Goal: Task Accomplishment & Management: Complete application form

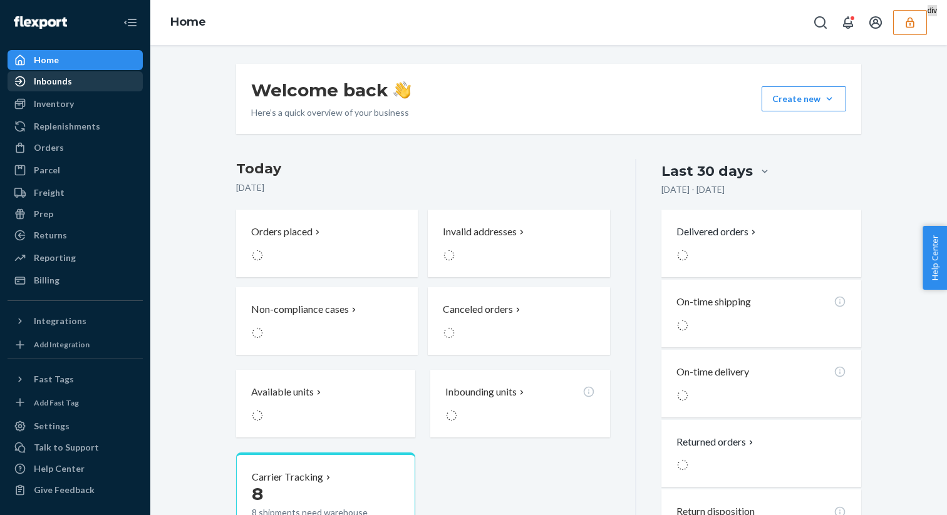
click at [90, 79] on div "Inbounds" at bounding box center [75, 82] width 133 height 18
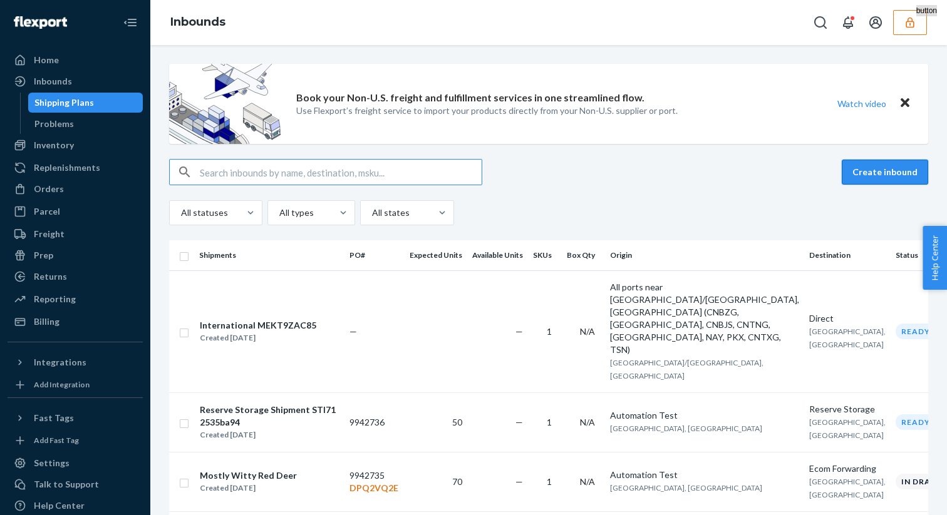
click at [878, 181] on button "Create inbound" at bounding box center [884, 172] width 86 height 25
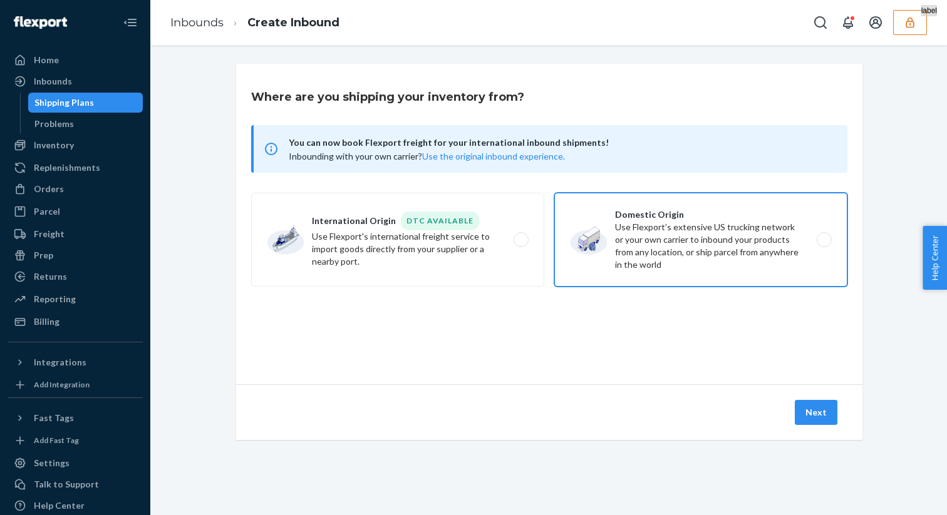
click at [561, 243] on label "Domestic Origin Use Flexport’s extensive US trucking network or your own carrie…" at bounding box center [700, 240] width 293 height 94
click at [823, 243] on input "Domestic Origin Use Flexport’s extensive US trucking network or your own carrie…" at bounding box center [827, 240] width 8 height 8
radio input "true"
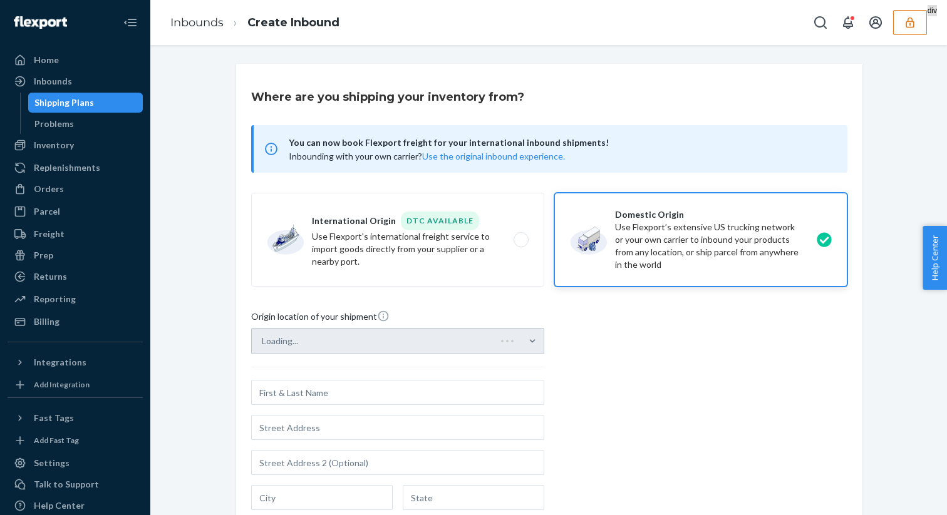
scroll to position [246, 0]
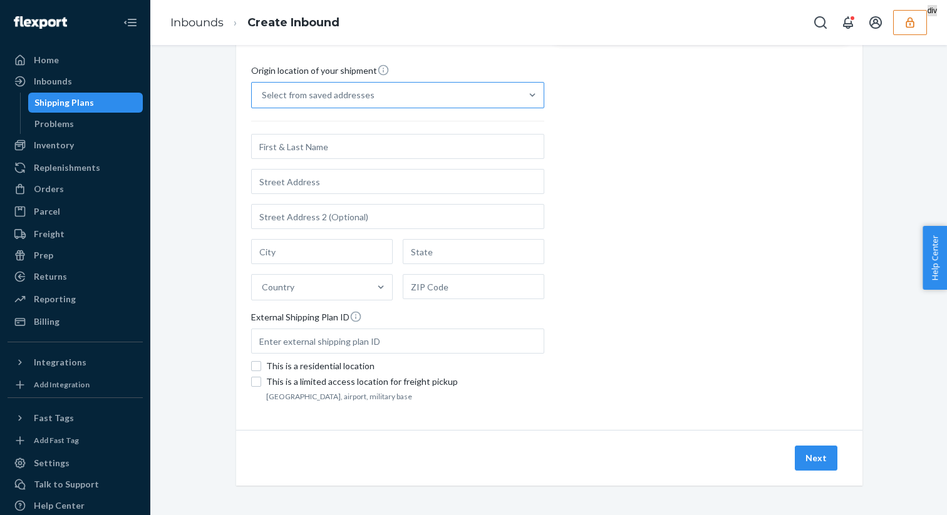
click at [371, 98] on div "Select from saved addresses" at bounding box center [386, 95] width 269 height 25
click at [263, 98] on input "Select from saved addresses" at bounding box center [262, 95] width 1 height 13
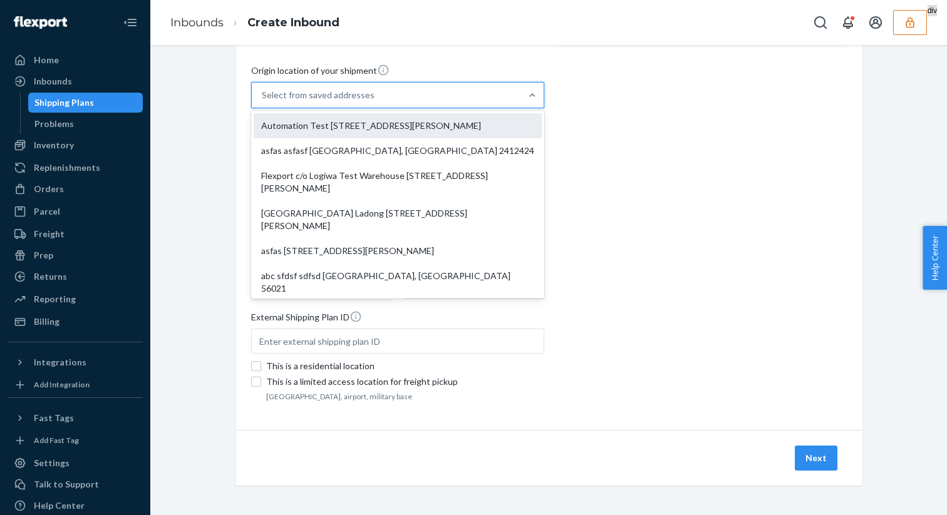
click at [331, 135] on div "Automation Test [STREET_ADDRESS][PERSON_NAME]" at bounding box center [398, 125] width 288 height 25
click at [263, 101] on input "option Automation Test 110 Sutter St 9th Floor San Francisco, CA 94104 focused,…" at bounding box center [262, 95] width 1 height 13
type input "Automation Test"
type input "110 Sutter St"
type input "9th Floor"
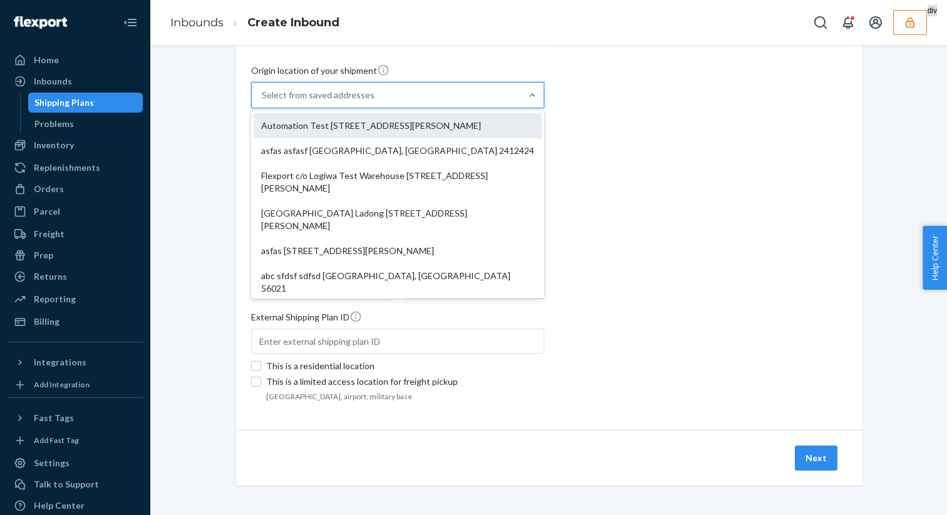
type input "San Francisco"
type input "CA"
type input "94104"
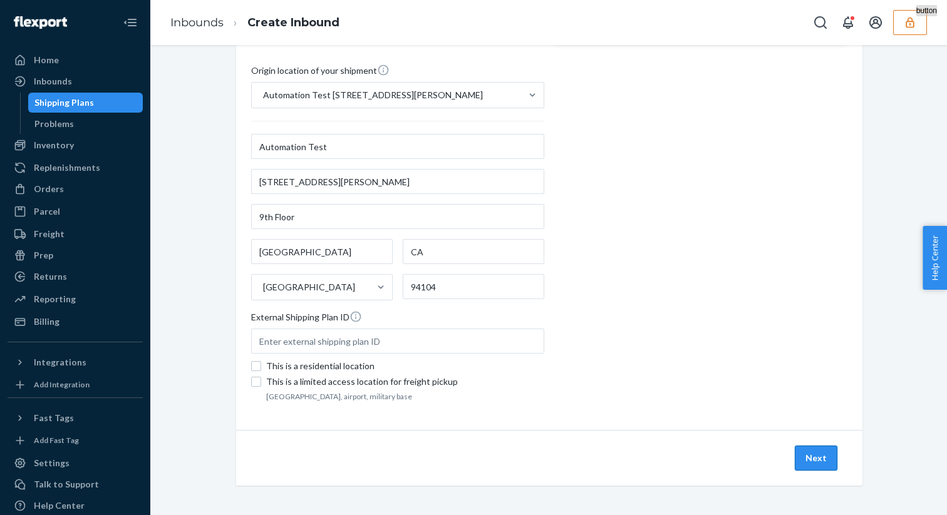
click at [811, 460] on button "Next" at bounding box center [815, 458] width 43 height 25
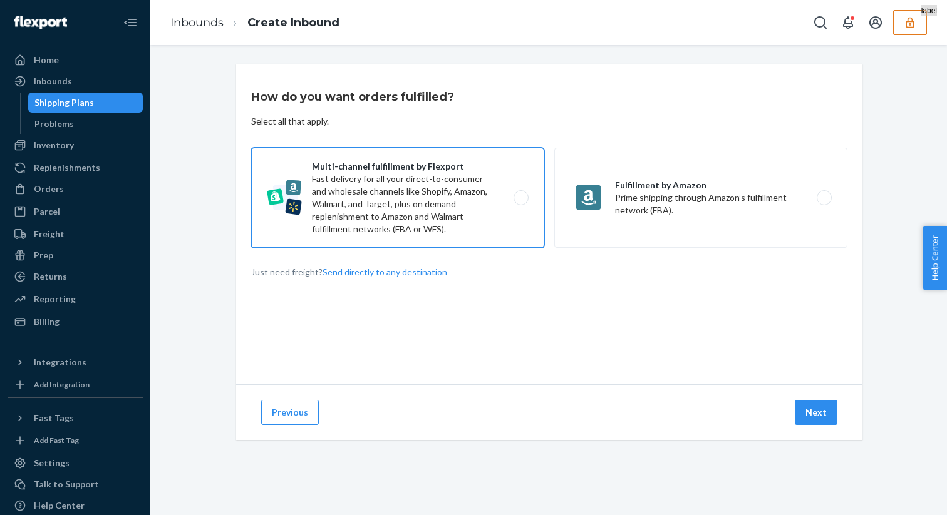
click at [500, 212] on label "Multi-channel fulfillment by Flexport Fast delivery for all your direct-to-cons…" at bounding box center [397, 198] width 293 height 100
click at [520, 202] on input "Multi-channel fulfillment by Flexport Fast delivery for all your direct-to-cons…" at bounding box center [524, 198] width 8 height 8
radio input "true"
click at [837, 418] on div "Next" at bounding box center [816, 412] width 48 height 25
click at [825, 417] on button "Next" at bounding box center [815, 412] width 43 height 25
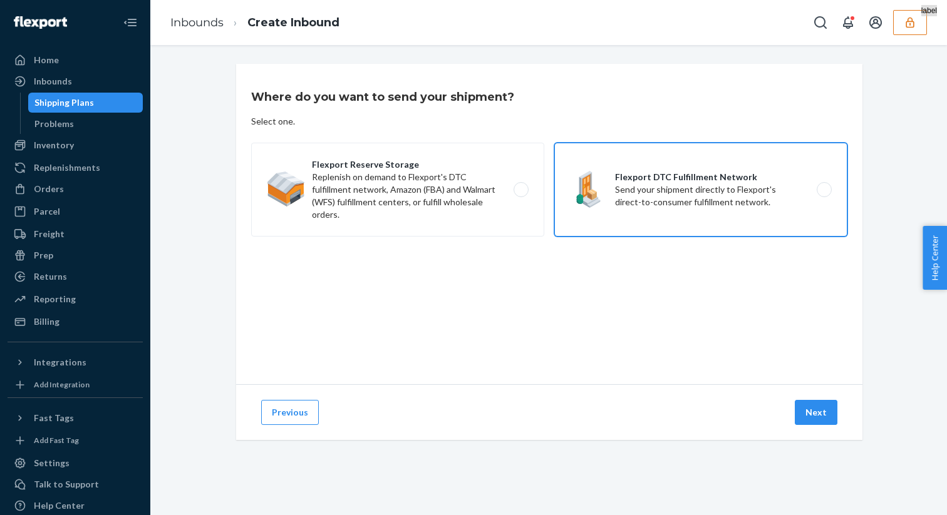
click at [657, 193] on label "Flexport DTC Fulfillment Network Send your shipment directly to Flexport's dire…" at bounding box center [700, 190] width 293 height 94
click at [823, 193] on input "Flexport DTC Fulfillment Network Send your shipment directly to Flexport's dire…" at bounding box center [827, 190] width 8 height 8
radio input "true"
click at [808, 417] on button "Next" at bounding box center [815, 412] width 43 height 25
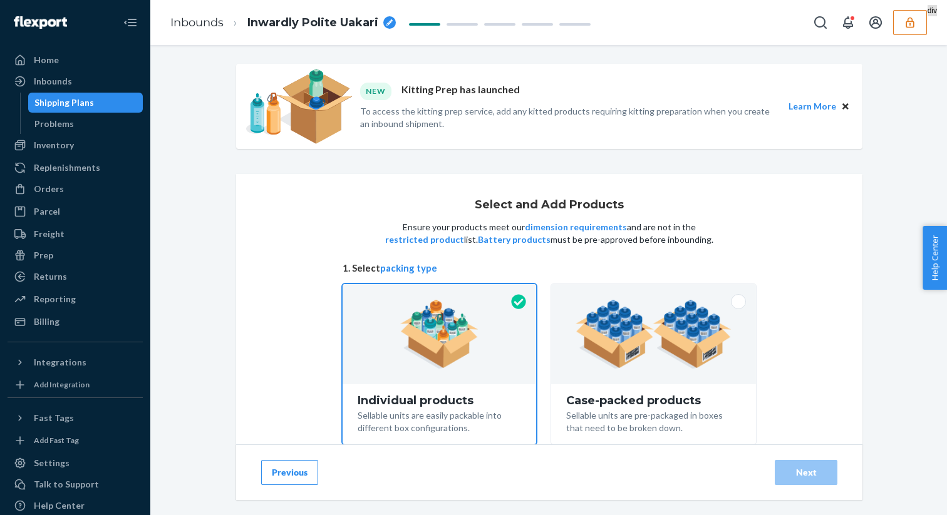
scroll to position [100, 0]
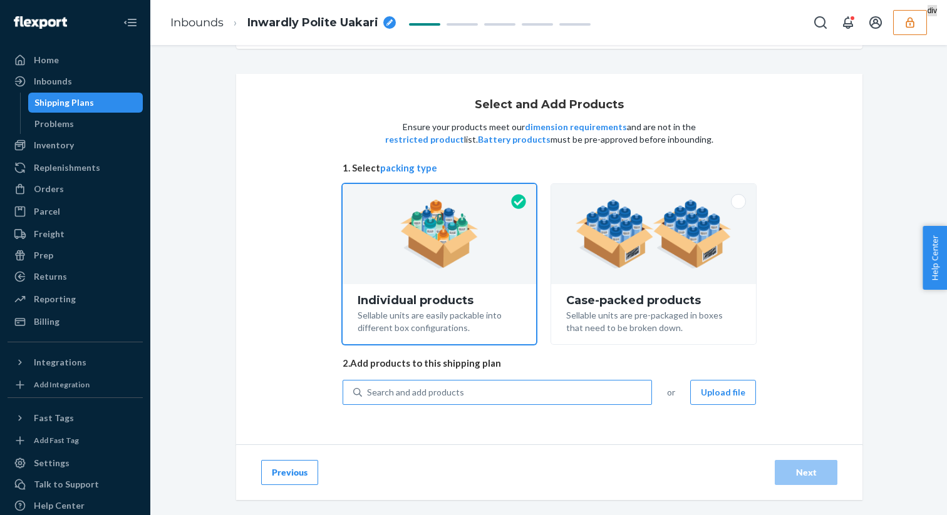
click at [403, 390] on div "Search and add products" at bounding box center [415, 392] width 97 height 13
click at [368, 390] on input "Search and add products" at bounding box center [367, 392] width 1 height 13
type input "basic"
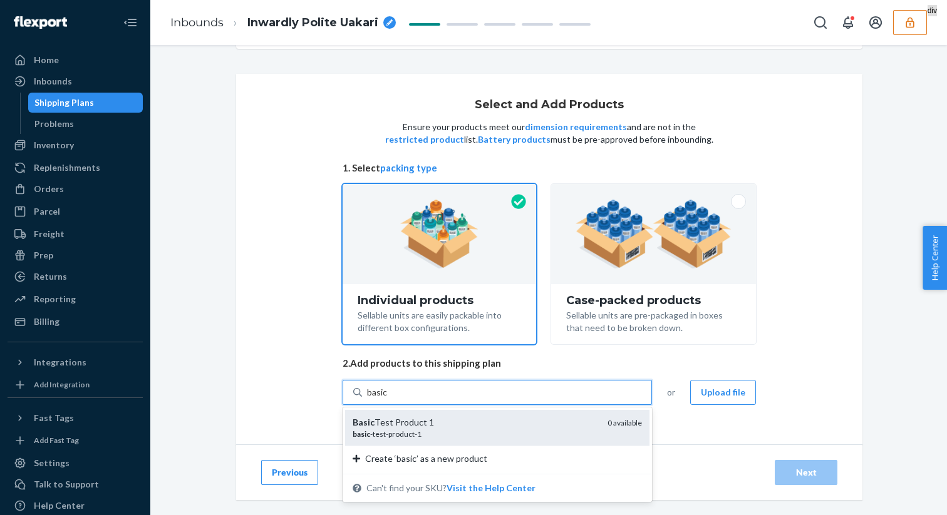
click at [418, 422] on div "Basic Test Product 1" at bounding box center [474, 422] width 245 height 13
click at [388, 399] on input "basic" at bounding box center [377, 392] width 21 height 13
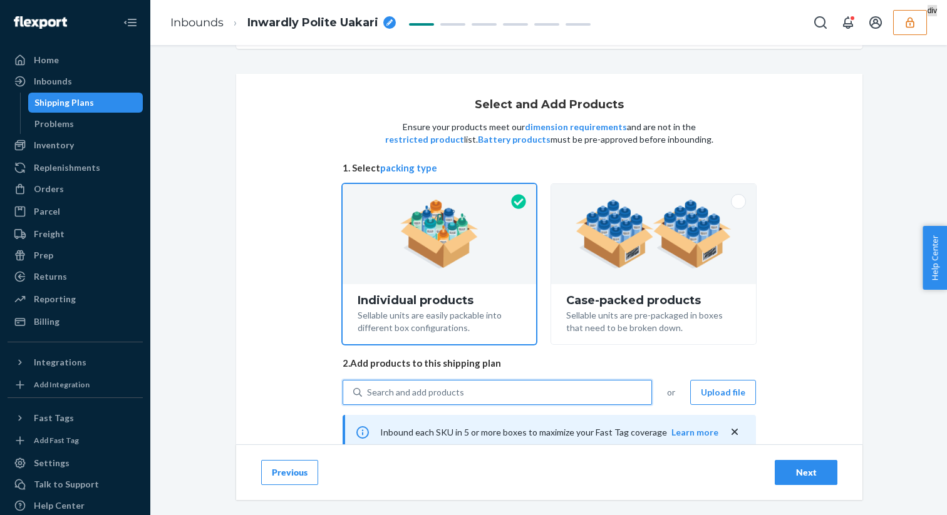
click at [809, 472] on div "Next" at bounding box center [805, 472] width 41 height 13
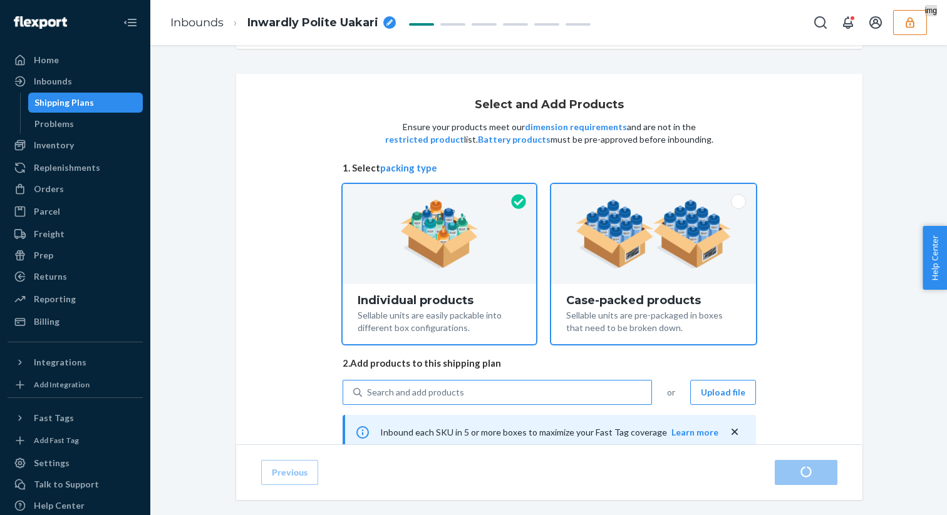
scroll to position [210, 0]
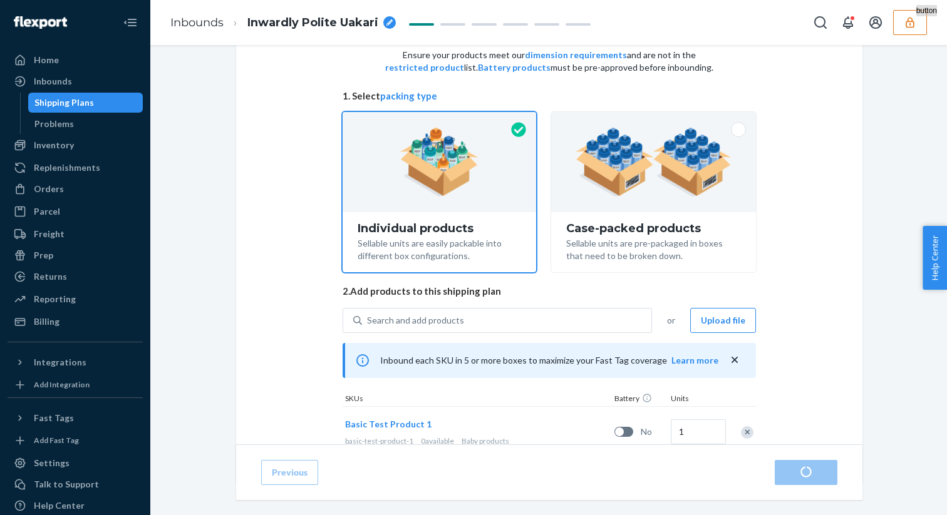
scroll to position [210, 0]
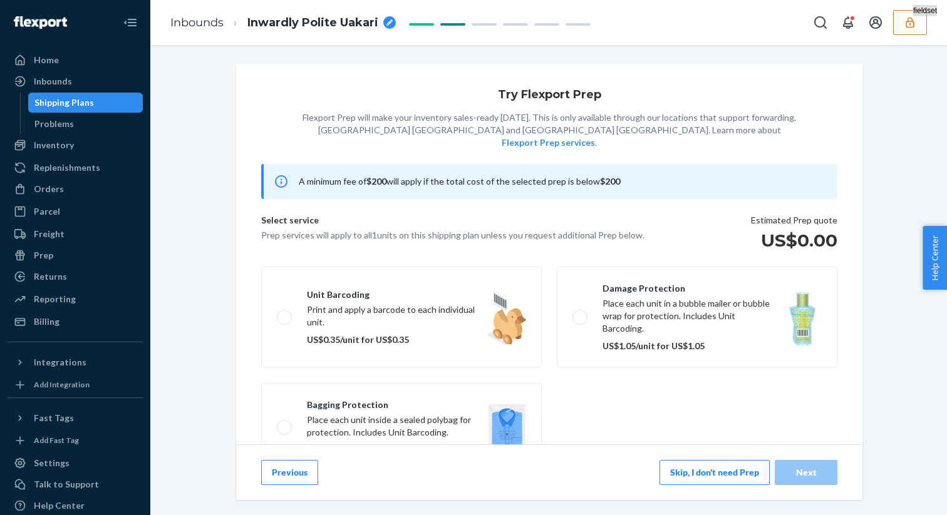
scroll to position [177, 0]
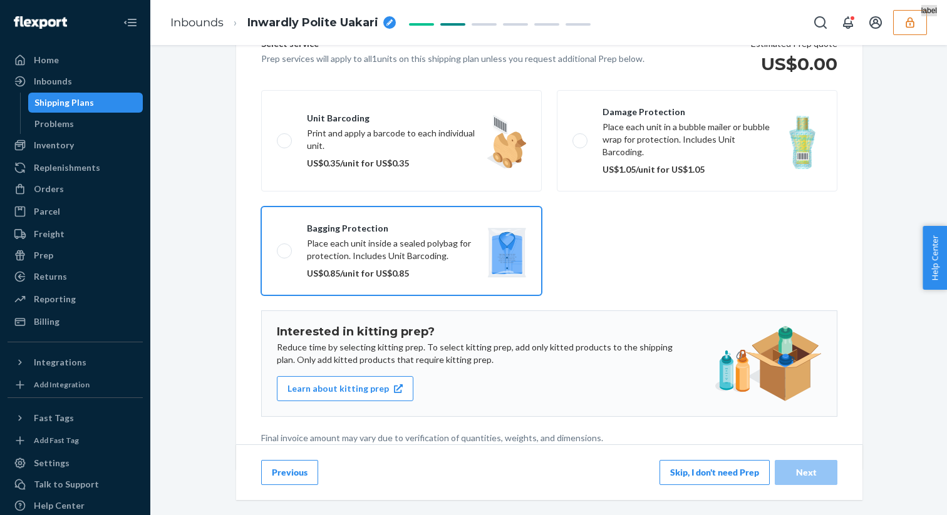
click at [284, 225] on label "Bagging protection Place each unit inside a sealed polybag for protection. Incl…" at bounding box center [401, 251] width 280 height 89
click at [284, 247] on input "Bagging protection Place each unit inside a sealed polybag for protection. Incl…" at bounding box center [281, 251] width 8 height 8
checkbox input "true"
click at [798, 475] on div "Next" at bounding box center [805, 472] width 41 height 13
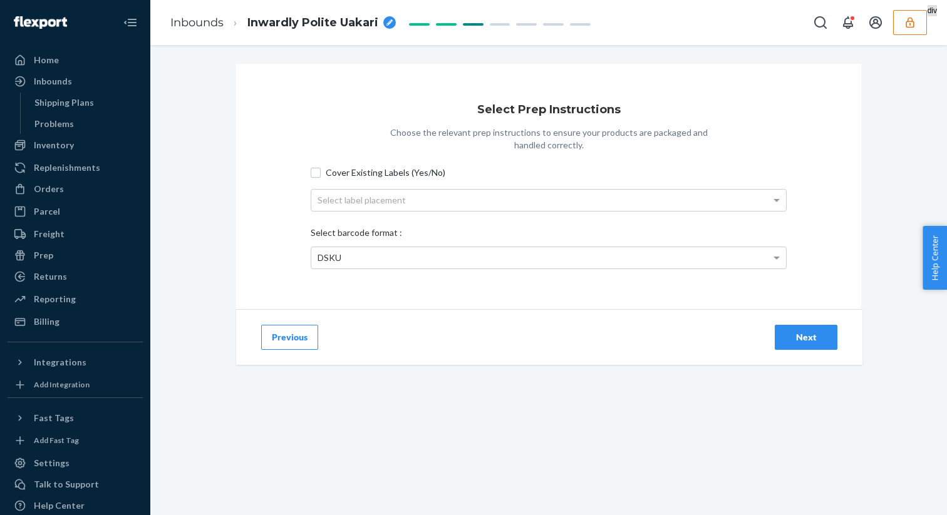
click at [811, 342] on div "Next" at bounding box center [805, 337] width 41 height 13
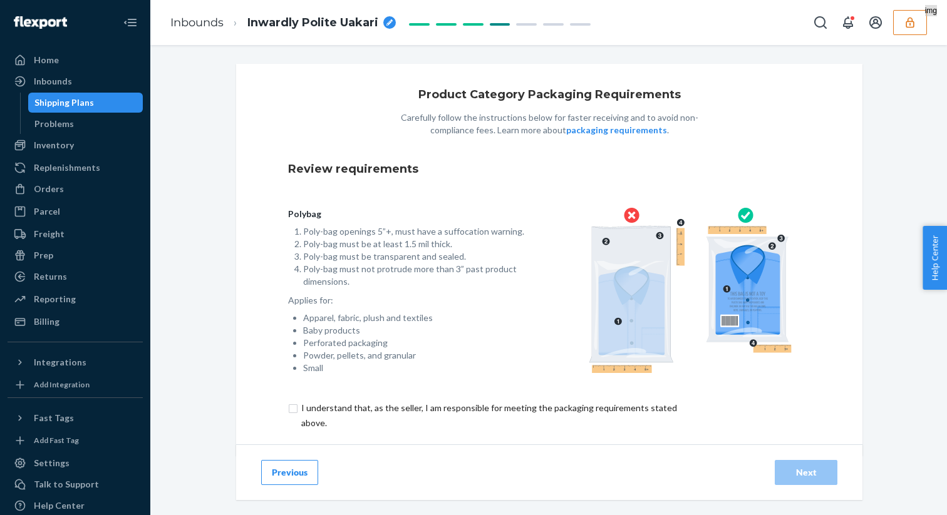
scroll to position [27, 0]
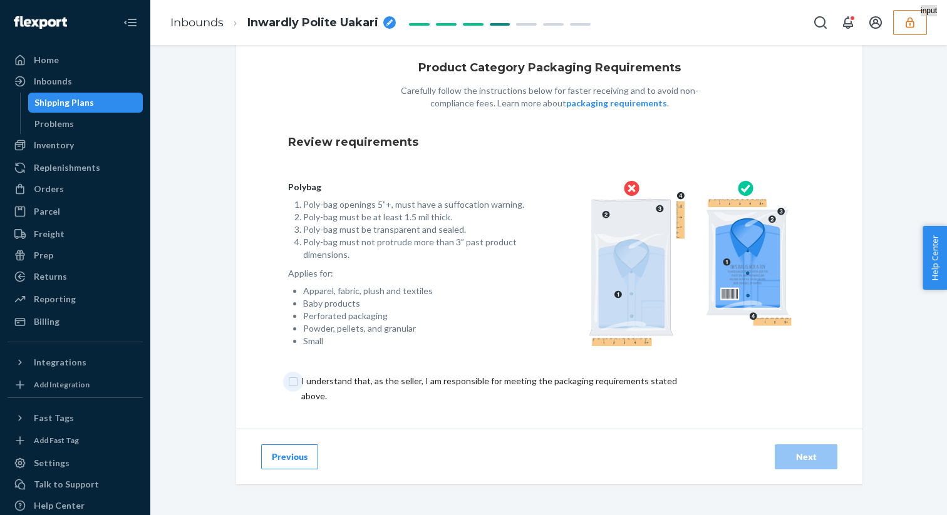
click at [346, 374] on input "checkbox" at bounding box center [496, 389] width 416 height 30
checkbox input "true"
click at [798, 446] on button "Next" at bounding box center [805, 457] width 63 height 25
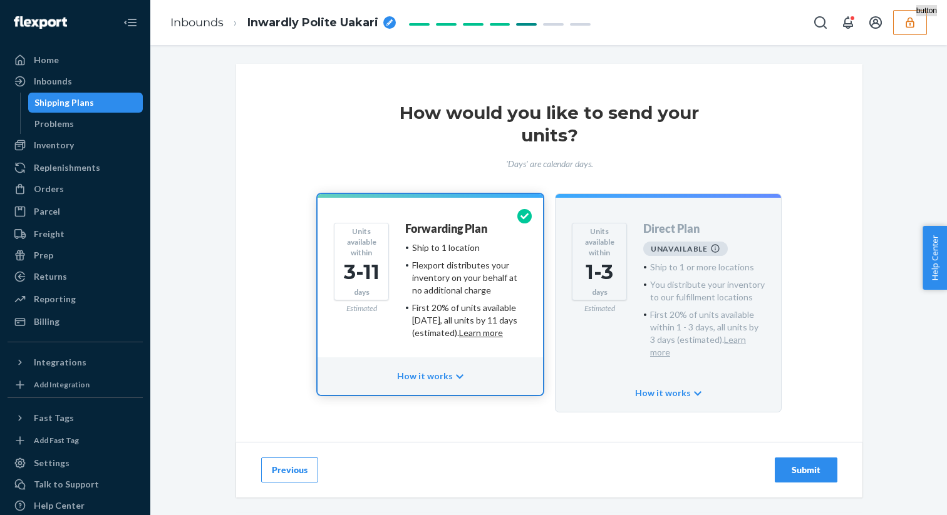
click at [804, 464] on div "Submit" at bounding box center [805, 470] width 41 height 13
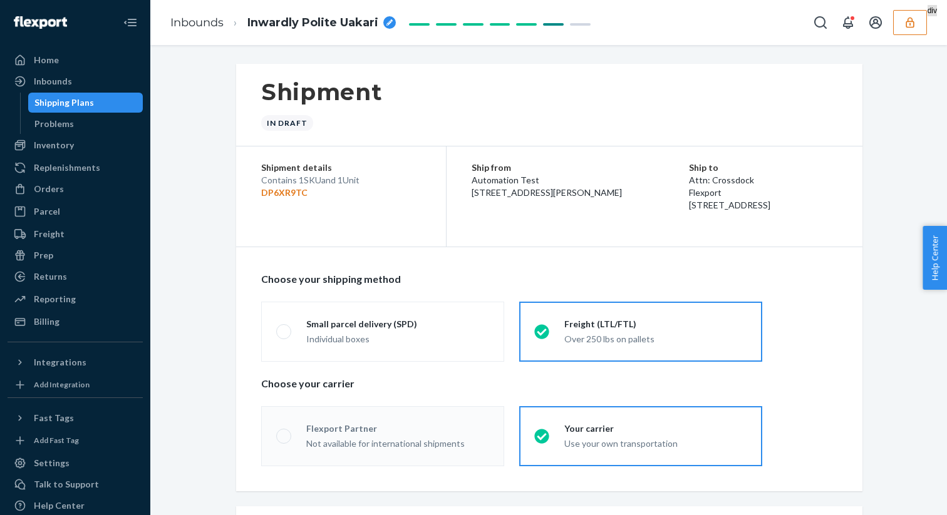
radio input "true"
radio input "false"
radio input "true"
radio input "false"
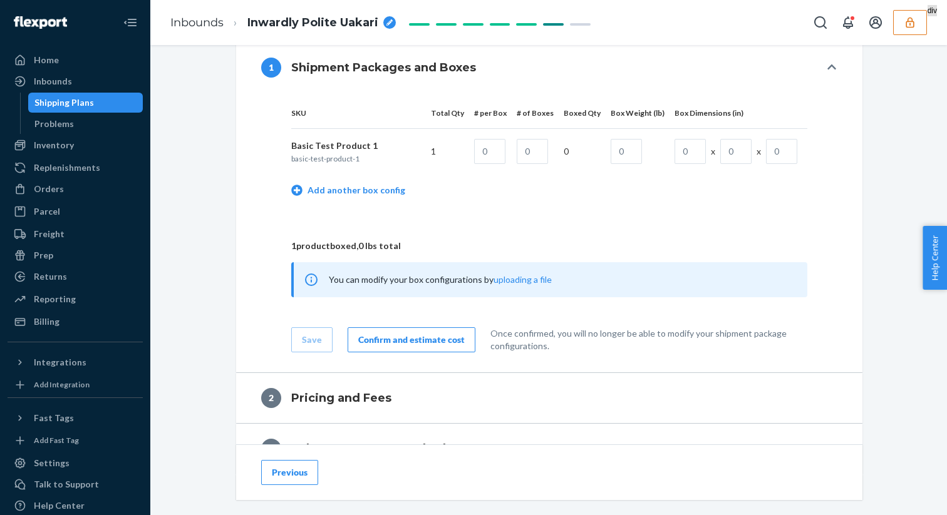
scroll to position [507, 0]
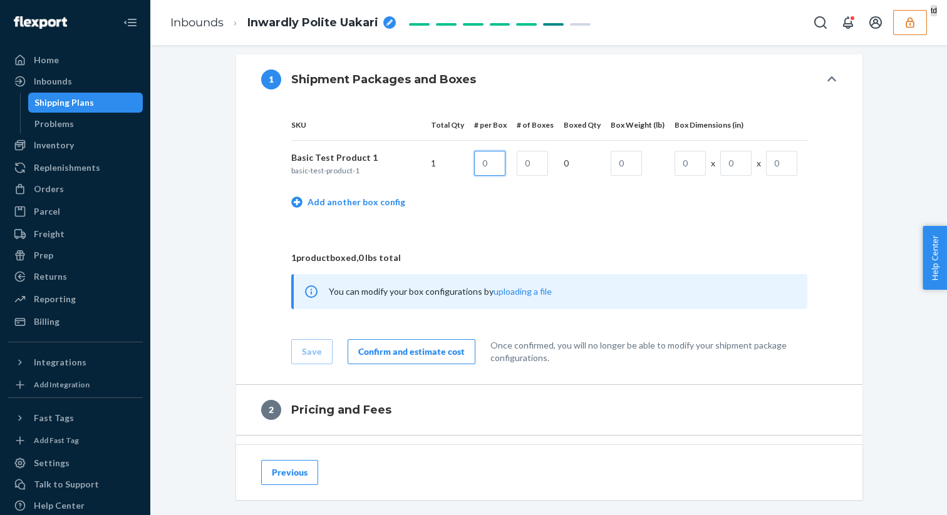
click at [496, 154] on input "text" at bounding box center [489, 163] width 31 height 25
click at [536, 168] on input "text" at bounding box center [532, 163] width 31 height 25
click at [503, 163] on input "text" at bounding box center [489, 163] width 31 height 25
type input "1"
click at [538, 170] on input "text" at bounding box center [532, 163] width 31 height 25
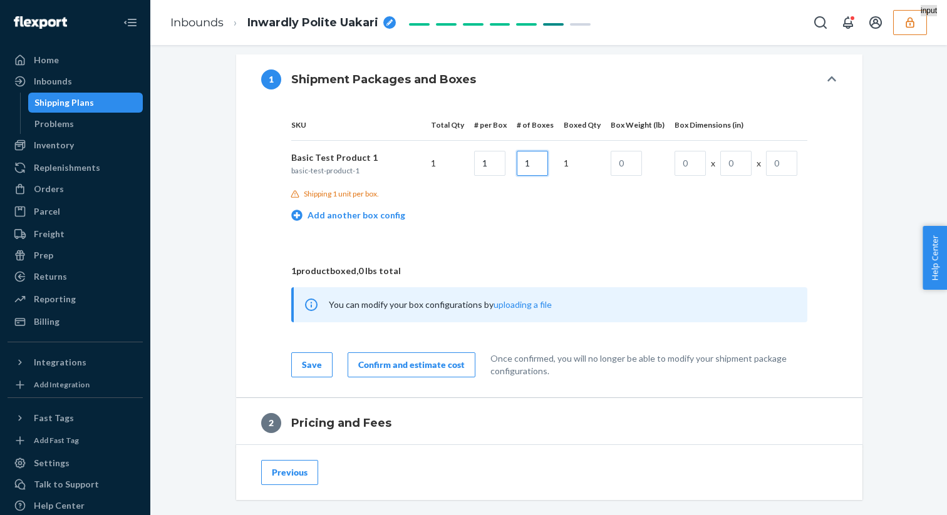
type input "1"
click at [625, 162] on input "text" at bounding box center [625, 163] width 31 height 25
type input "20"
click at [697, 169] on input "text" at bounding box center [689, 163] width 31 height 25
type input "10"
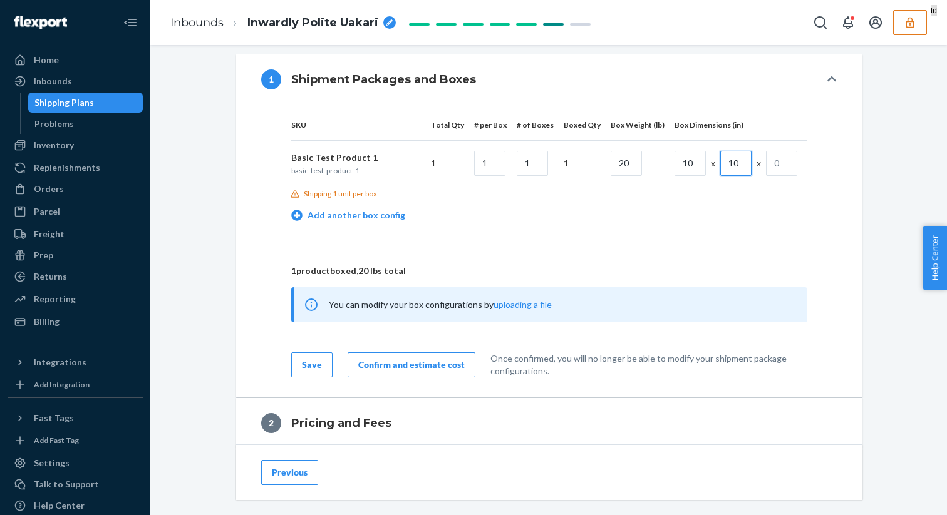
type input "10"
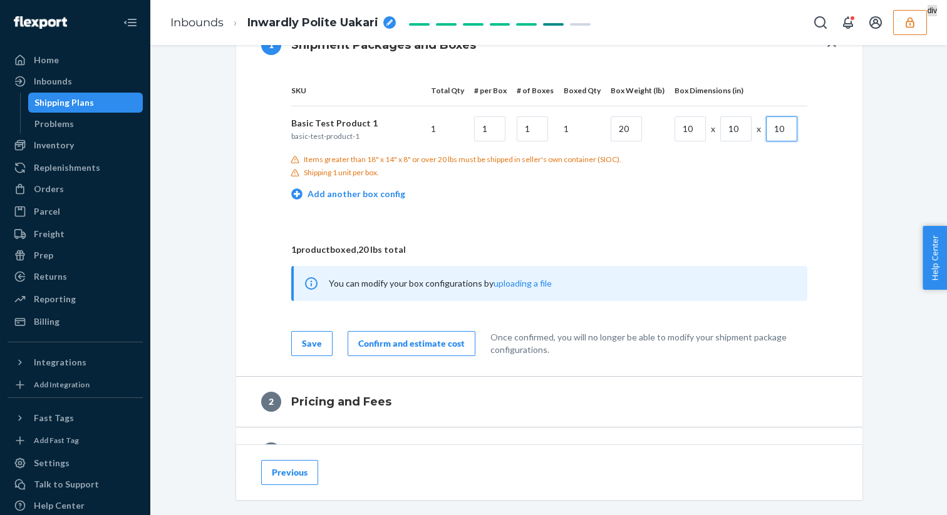
type input "10"
click at [405, 345] on div "Confirm and estimate cost" at bounding box center [411, 343] width 106 height 13
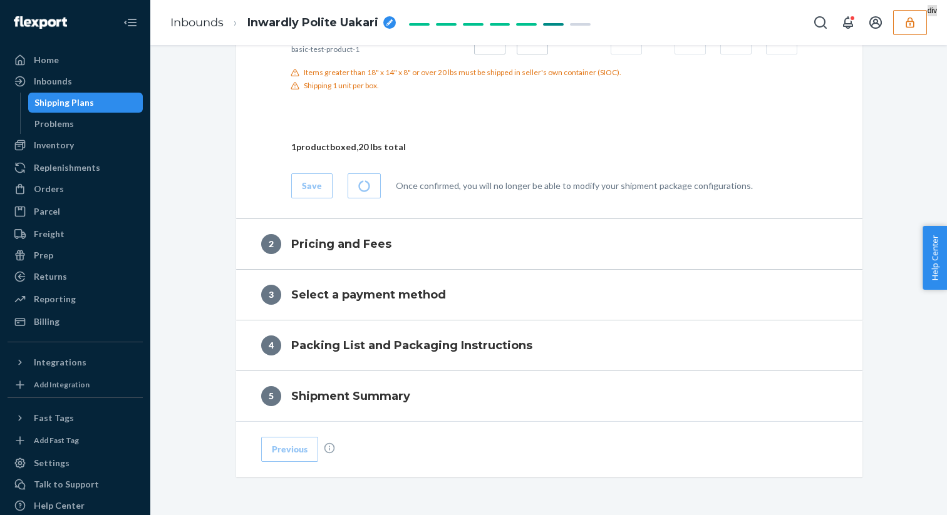
scroll to position [739, 0]
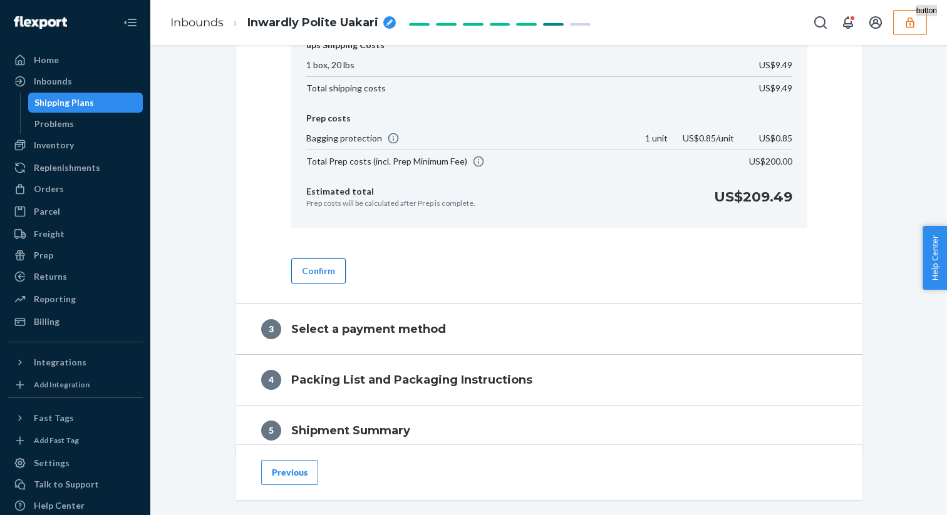
click at [304, 269] on button "Confirm" at bounding box center [318, 271] width 54 height 25
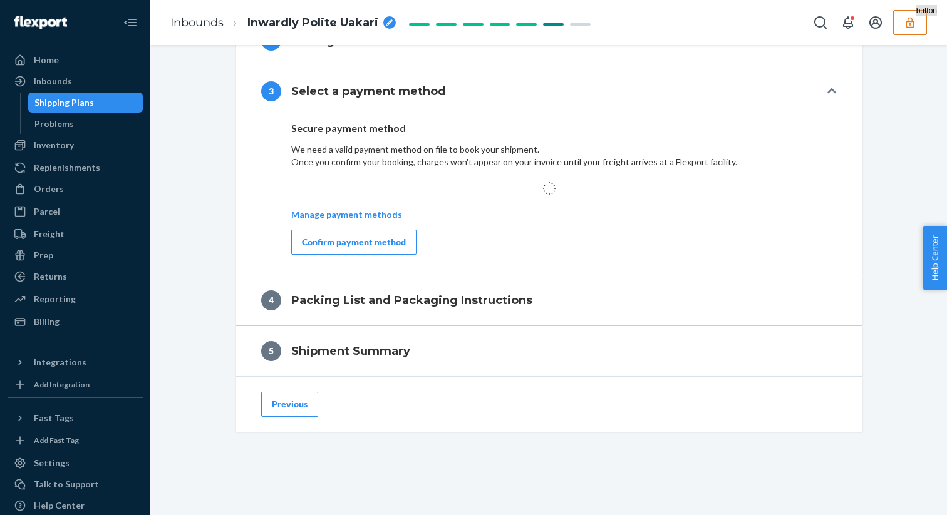
click at [369, 234] on div "Secure payment method We need a valid payment method on file to book your shipm…" at bounding box center [549, 184] width 576 height 141
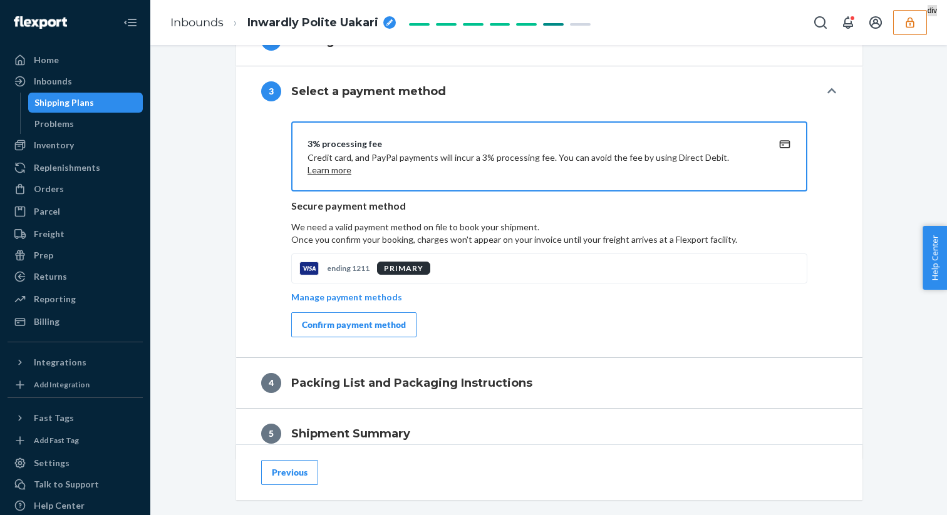
click at [361, 328] on div "Confirm payment method" at bounding box center [354, 325] width 104 height 13
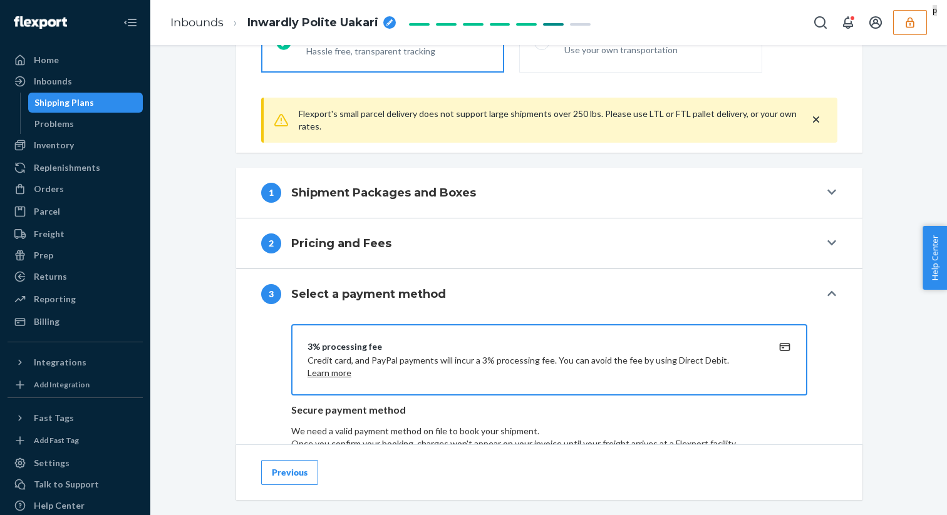
scroll to position [677, 0]
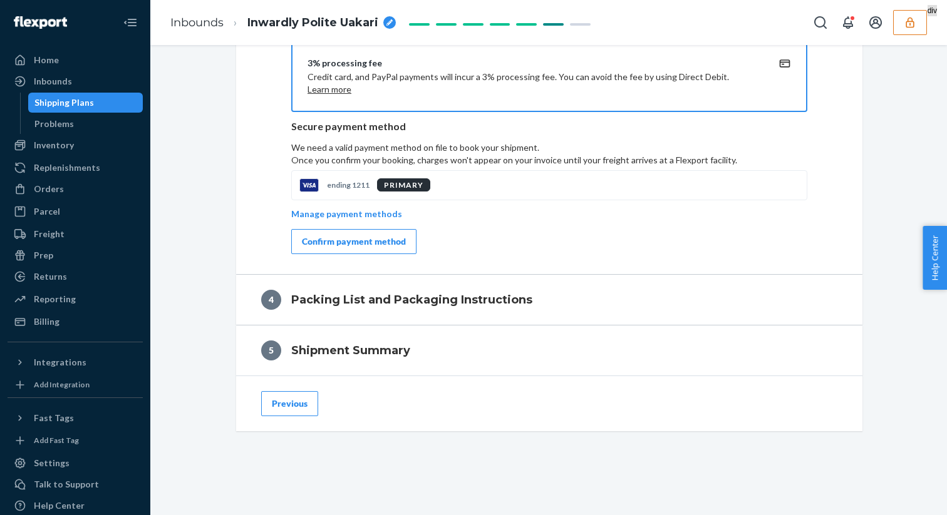
click at [341, 244] on div "Confirm payment method" at bounding box center [354, 241] width 104 height 13
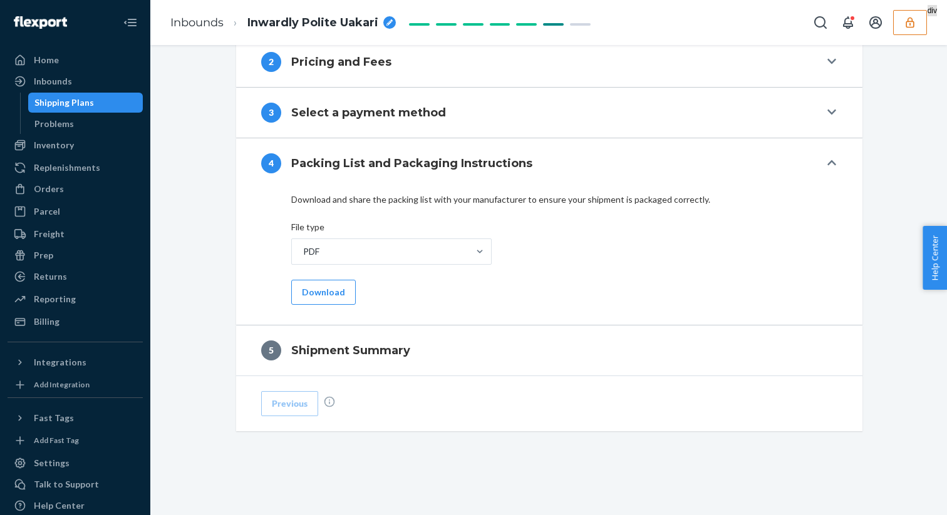
scroll to position [520, 0]
click at [312, 288] on button "Download" at bounding box center [323, 292] width 64 height 25
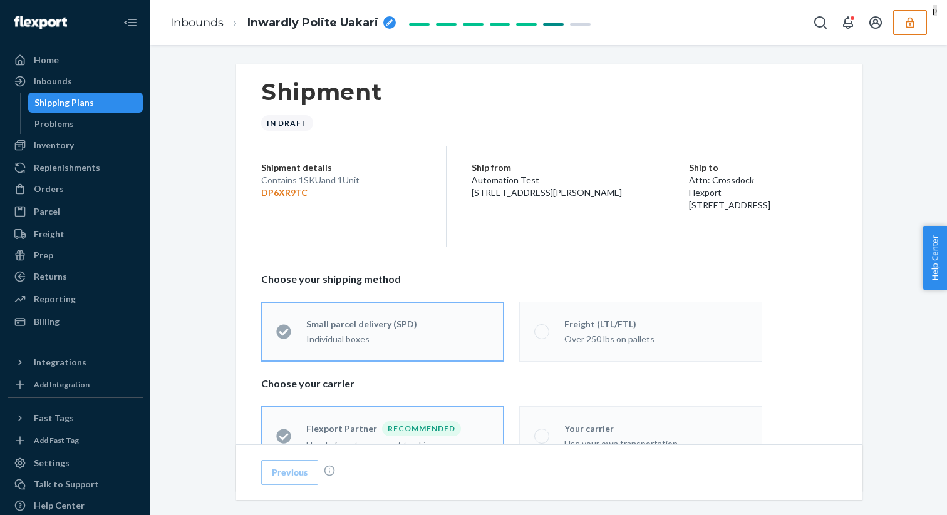
click at [290, 193] on p "DP6XR9TC" at bounding box center [341, 193] width 160 height 13
copy p "DP6XR9TC"
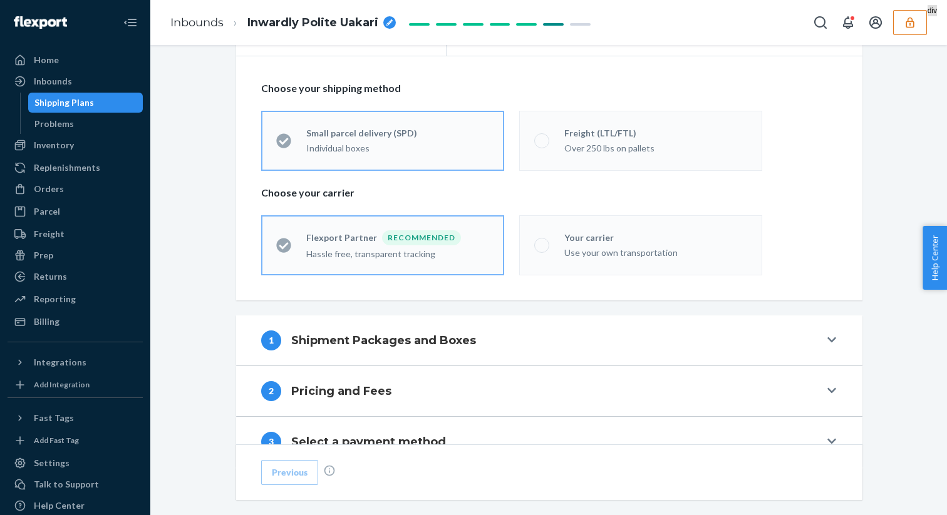
scroll to position [450, 0]
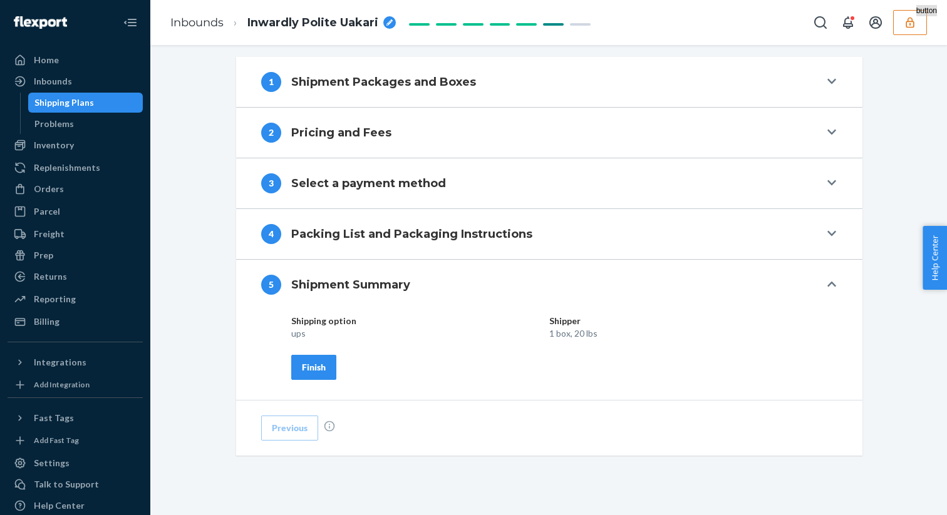
click at [321, 376] on button "Finish" at bounding box center [313, 367] width 45 height 25
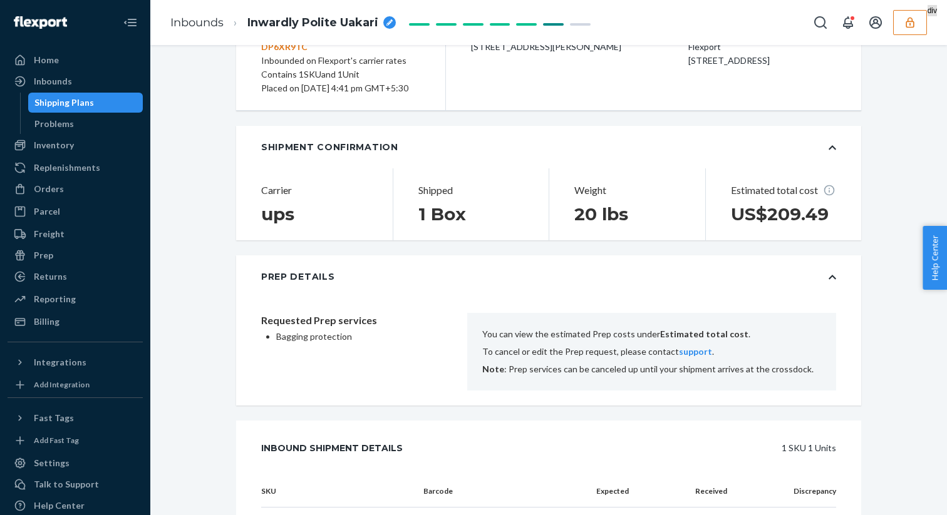
scroll to position [0, 0]
